Goal: Information Seeking & Learning: Learn about a topic

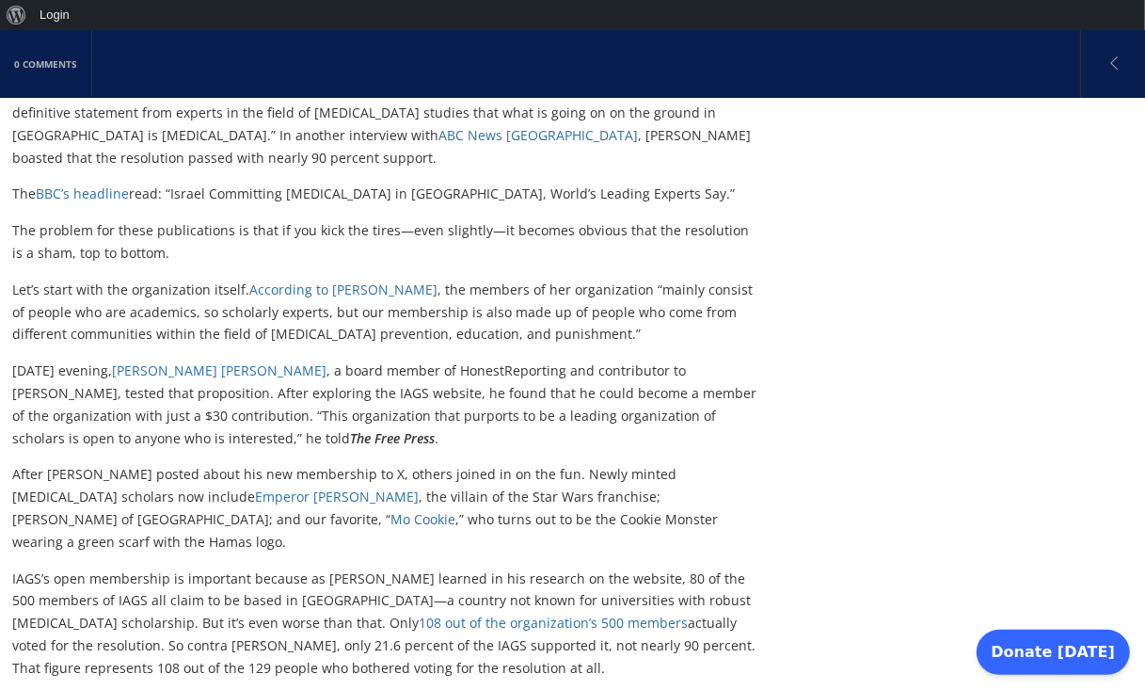
scroll to position [649, 0]
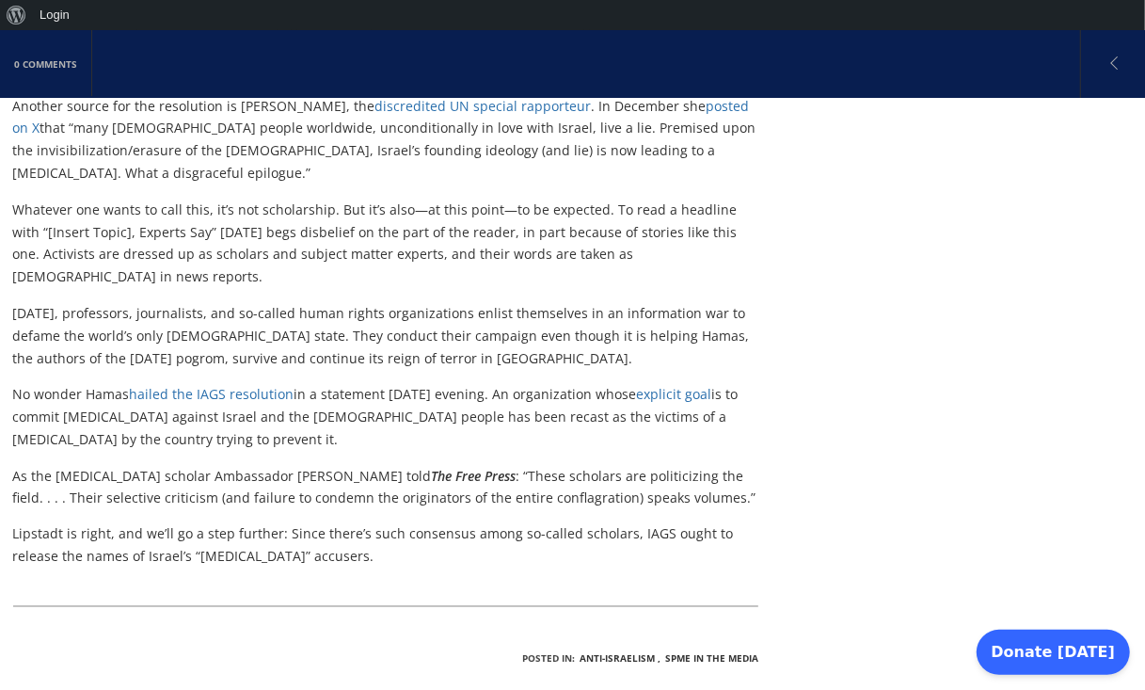
scroll to position [1608, 0]
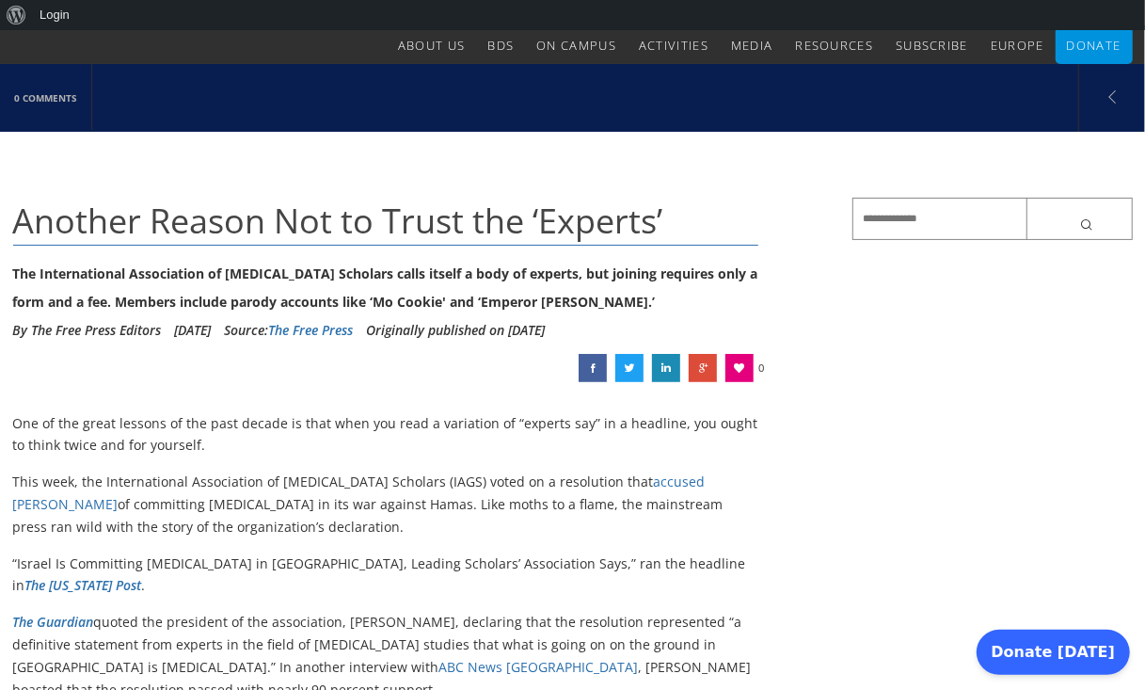
scroll to position [111, 0]
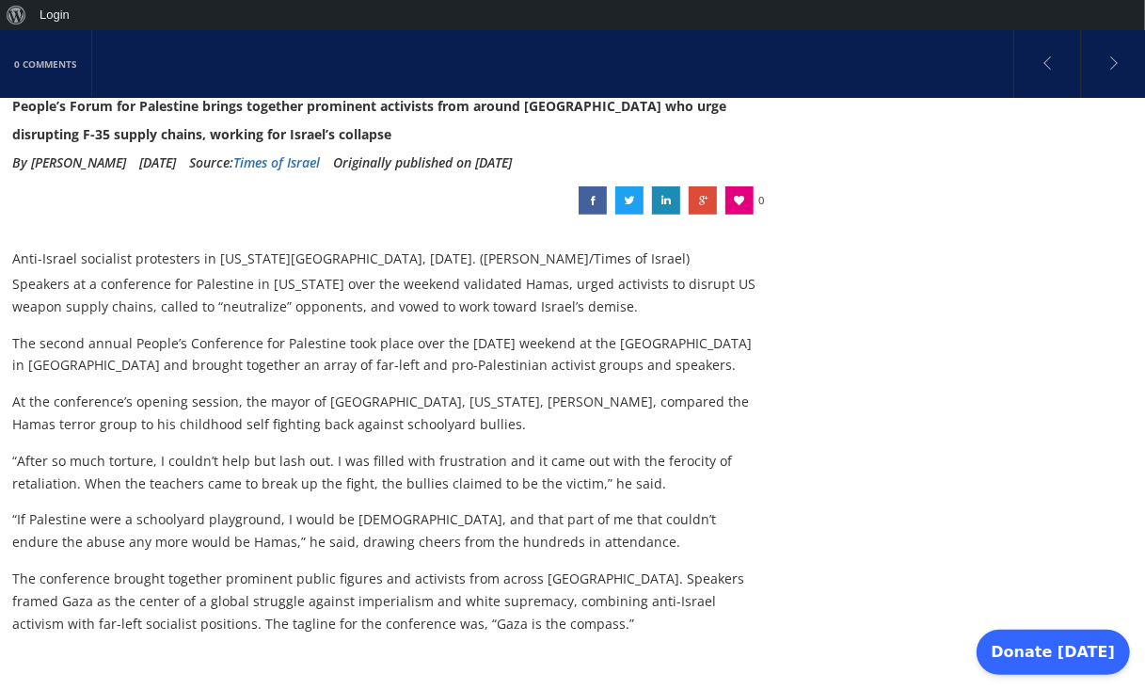
scroll to position [321, 0]
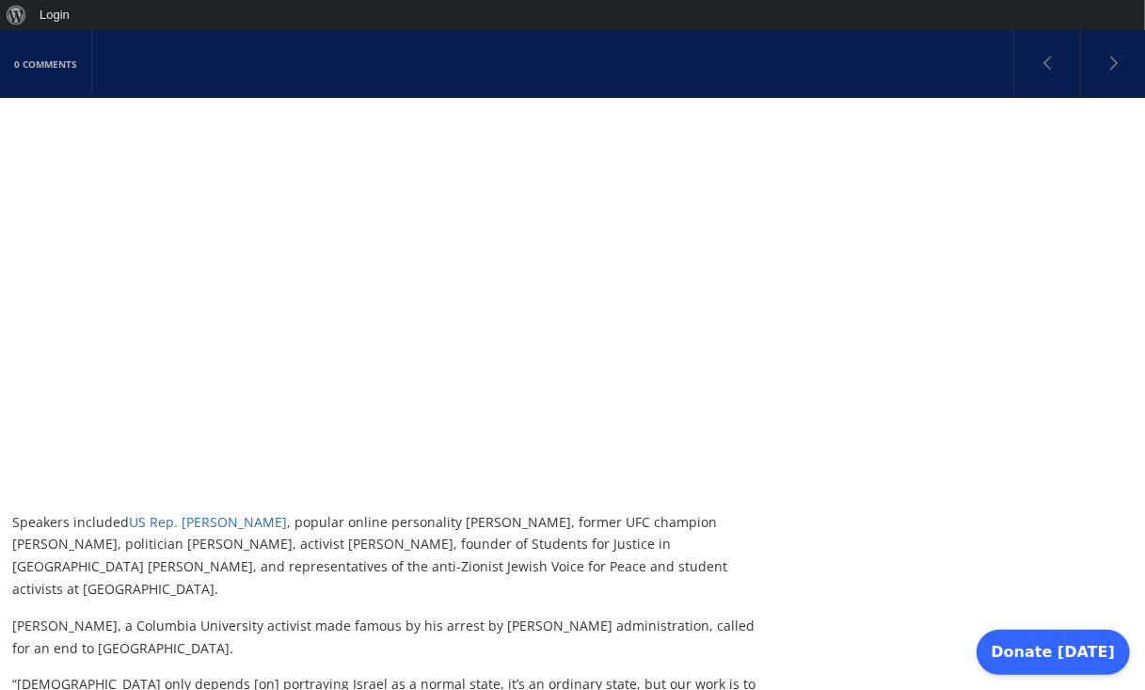
scroll to position [903, 0]
